Goal: Download file/media

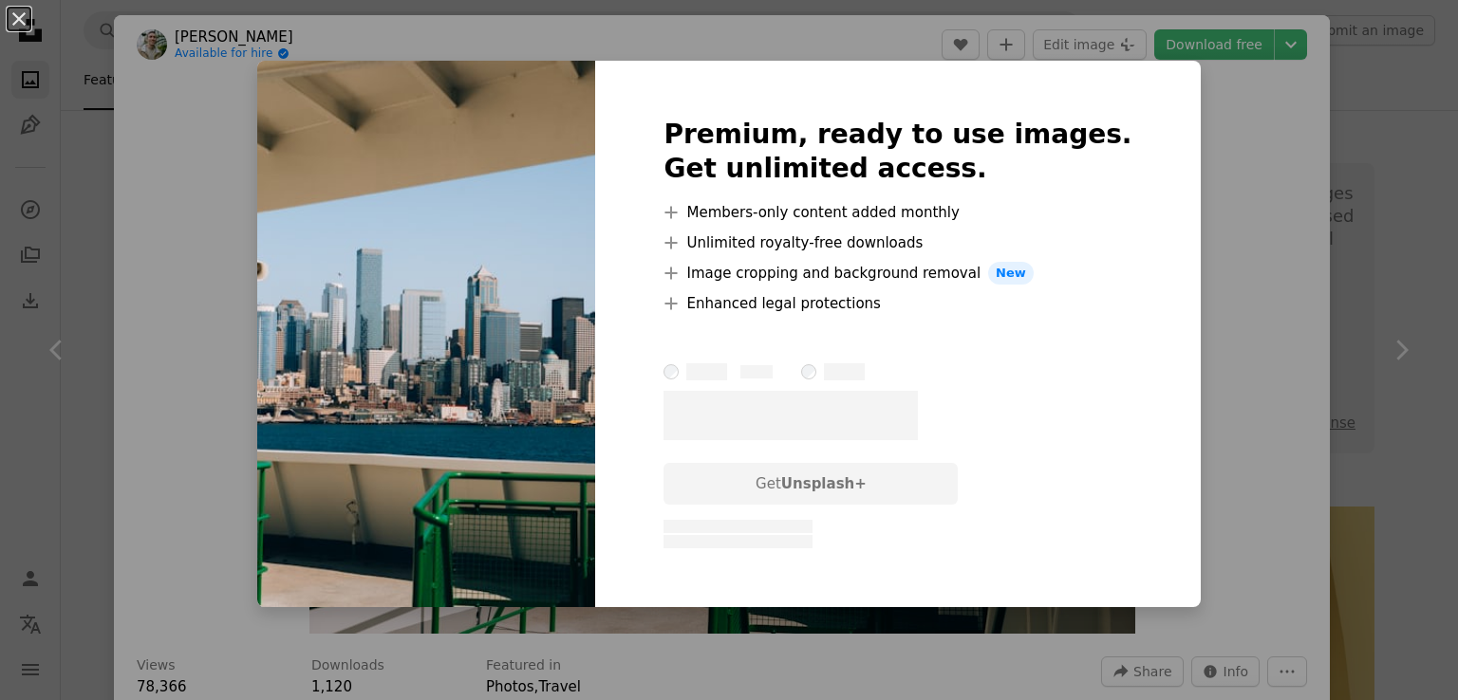
scroll to position [1044, 0]
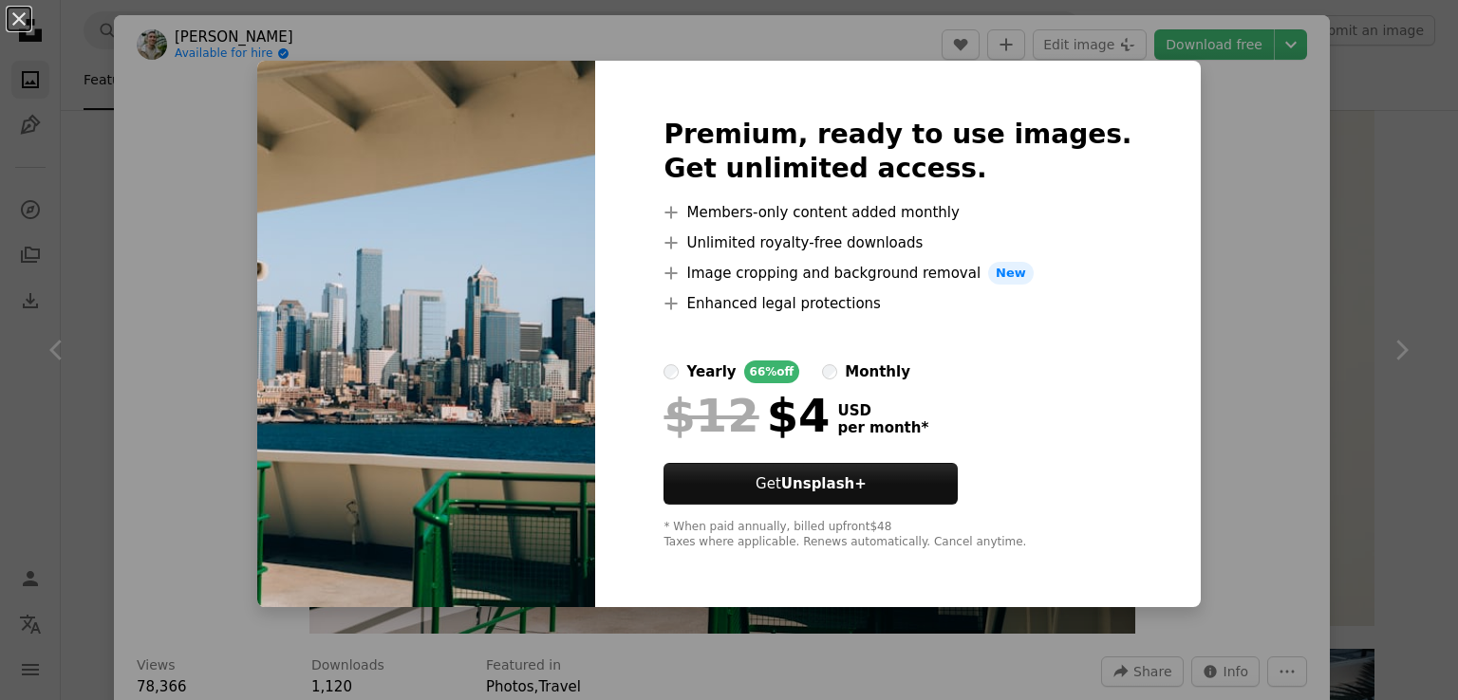
click at [1173, 282] on div "An X shape Premium, ready to use images. Get unlimited access. A plus sign Memb…" at bounding box center [729, 350] width 1458 height 700
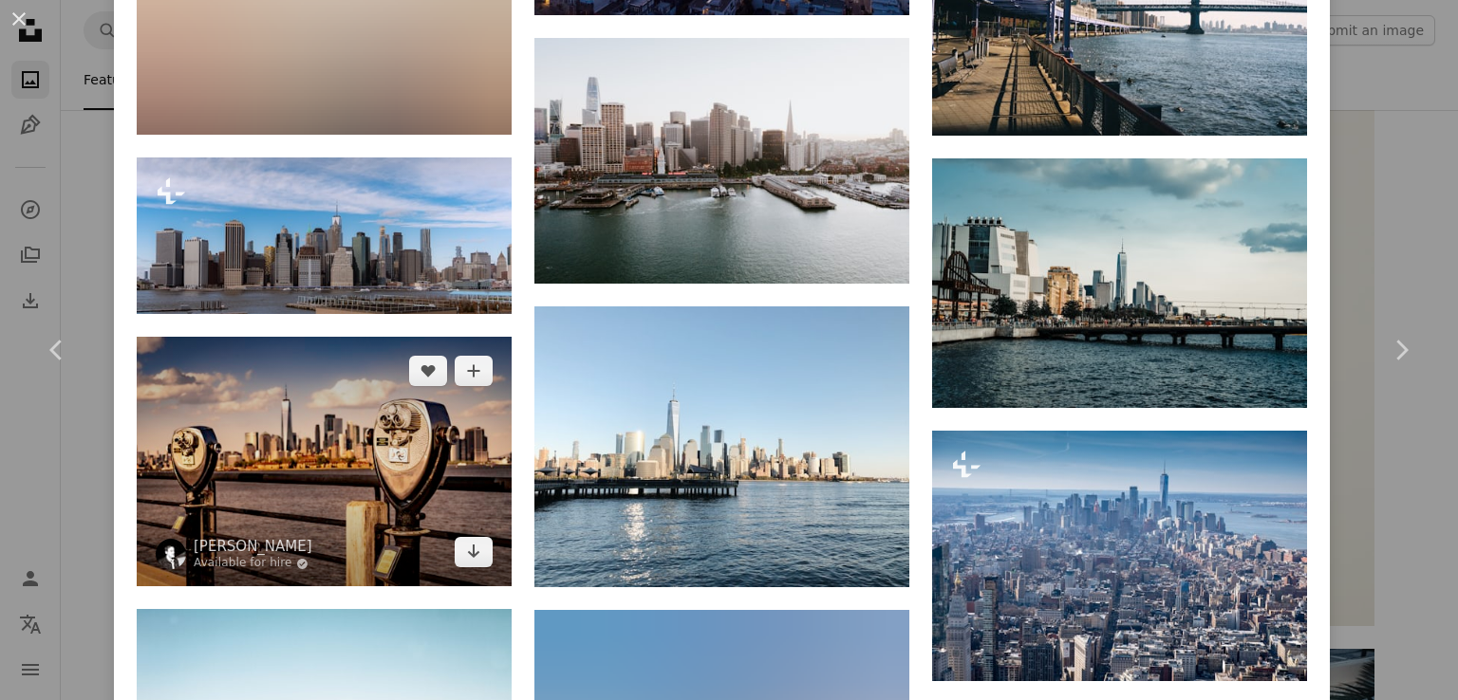
scroll to position [7012, 0]
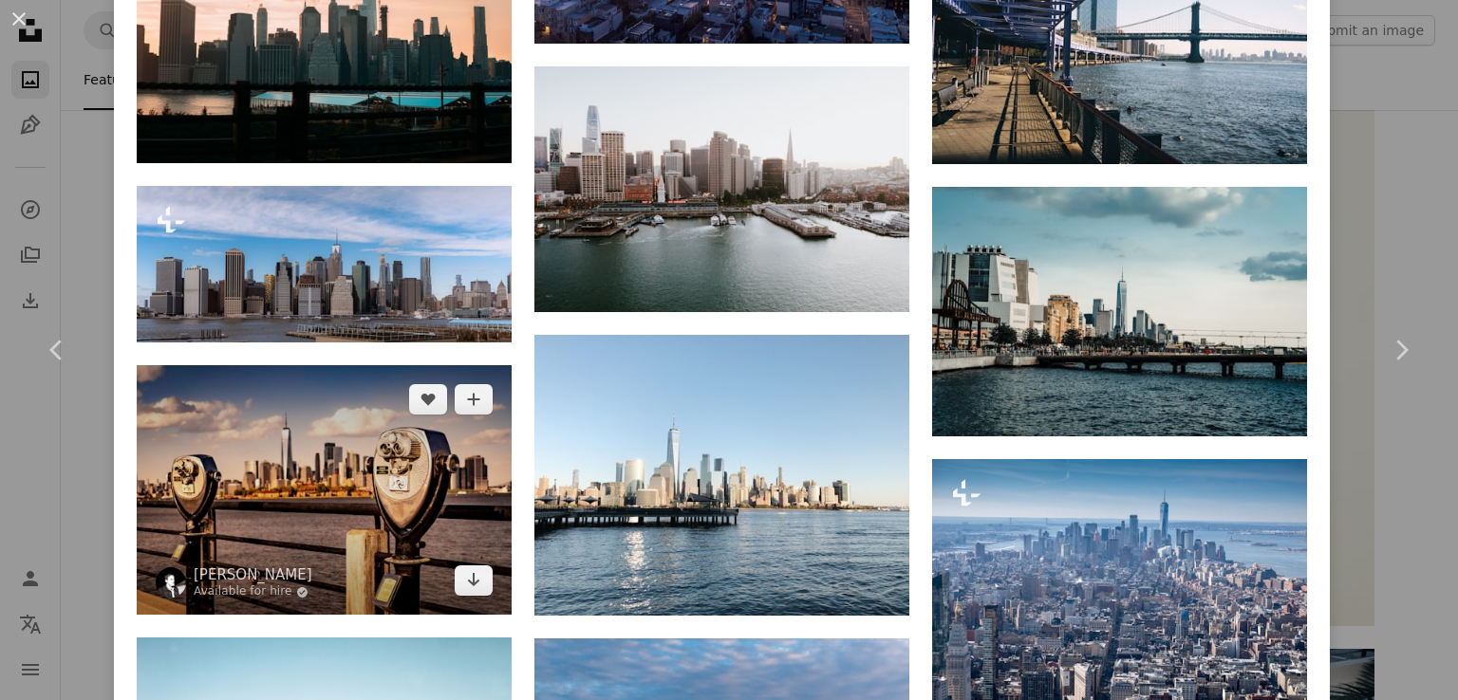
click at [330, 450] on img at bounding box center [324, 490] width 375 height 250
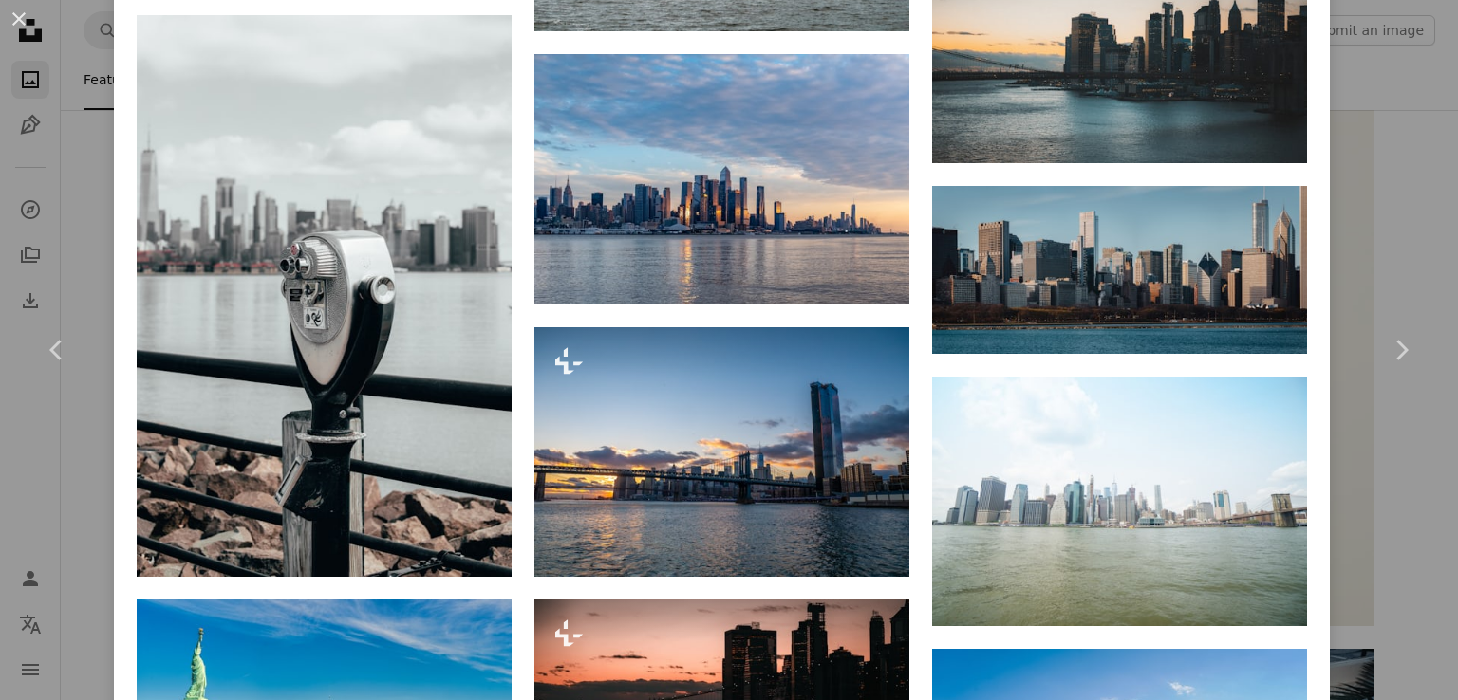
scroll to position [3227, 0]
